Goal: Complete application form

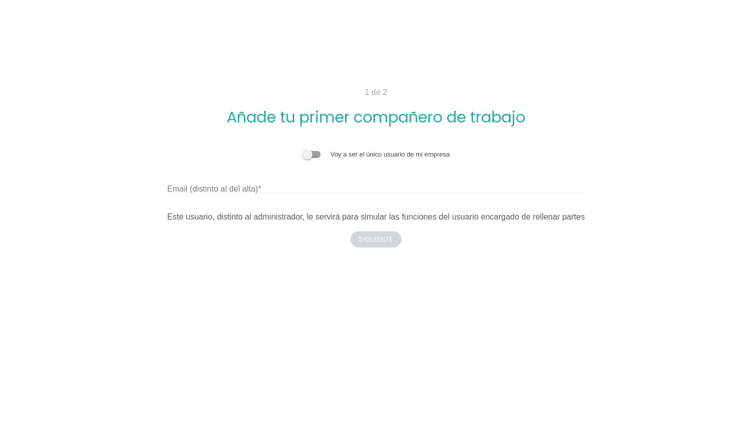
click at [318, 154] on span at bounding box center [311, 154] width 18 height 7
click at [302, 149] on input "checkbox" at bounding box center [302, 149] width 0 height 0
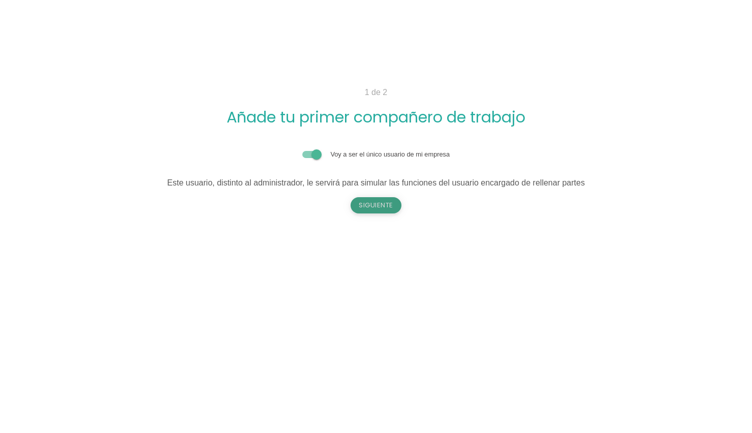
click at [386, 210] on button "Siguiente" at bounding box center [375, 205] width 51 height 16
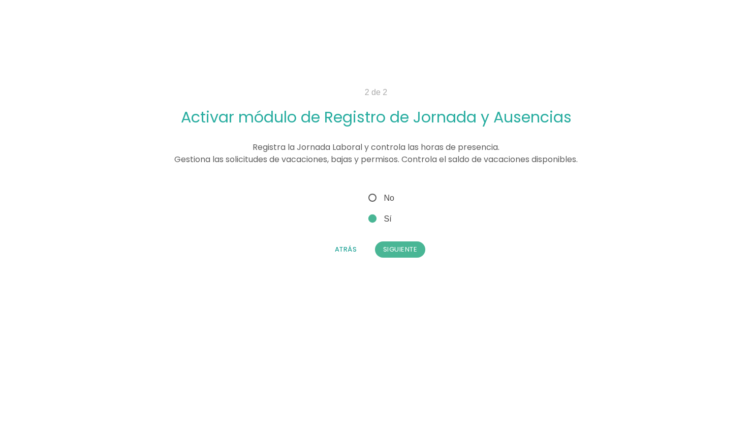
click at [375, 202] on span "No" at bounding box center [380, 197] width 28 height 13
click at [373, 198] on input "No" at bounding box center [369, 194] width 7 height 7
radio input "true"
click at [412, 256] on button "Siguiente" at bounding box center [400, 249] width 51 height 16
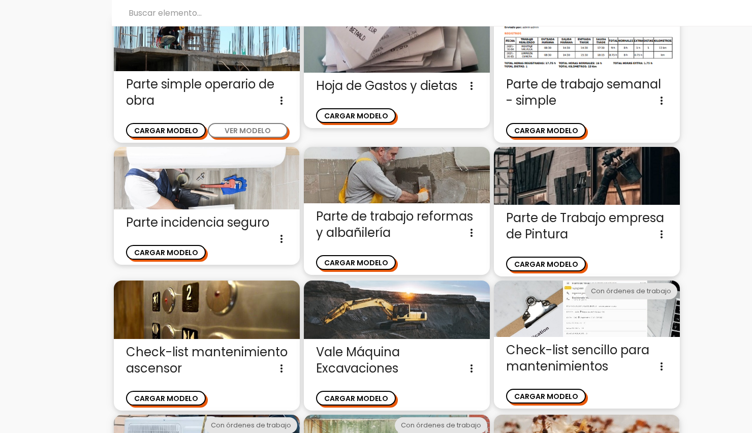
scroll to position [339, 0]
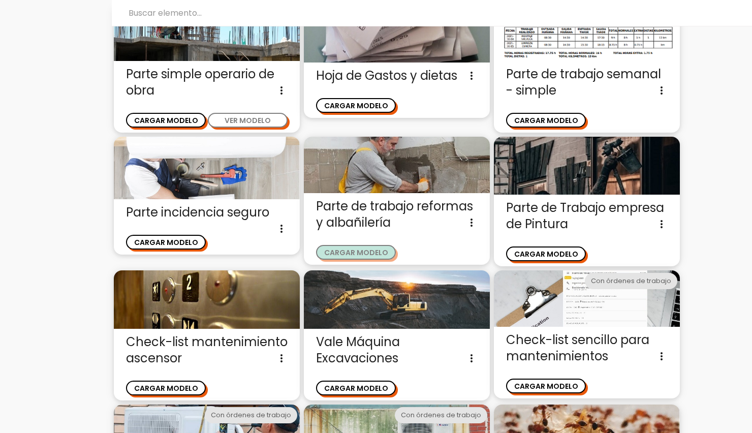
click at [376, 255] on button "CARGAR MODELO" at bounding box center [356, 252] width 80 height 15
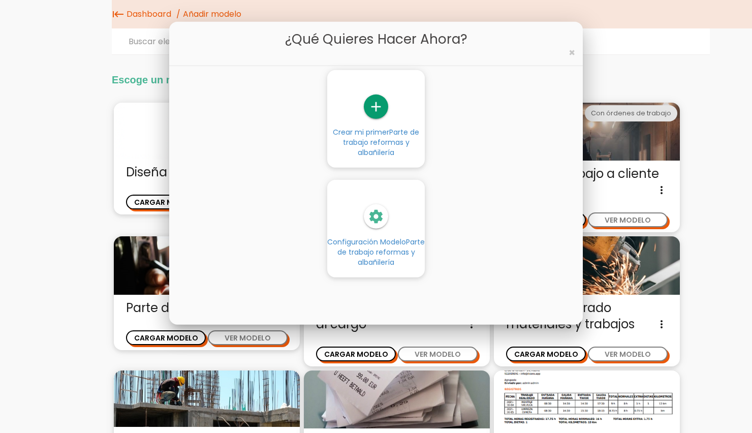
click at [390, 140] on span "Parte de trabajo reformas y albañilería" at bounding box center [381, 142] width 77 height 30
